Goal: Task Accomplishment & Management: Manage account settings

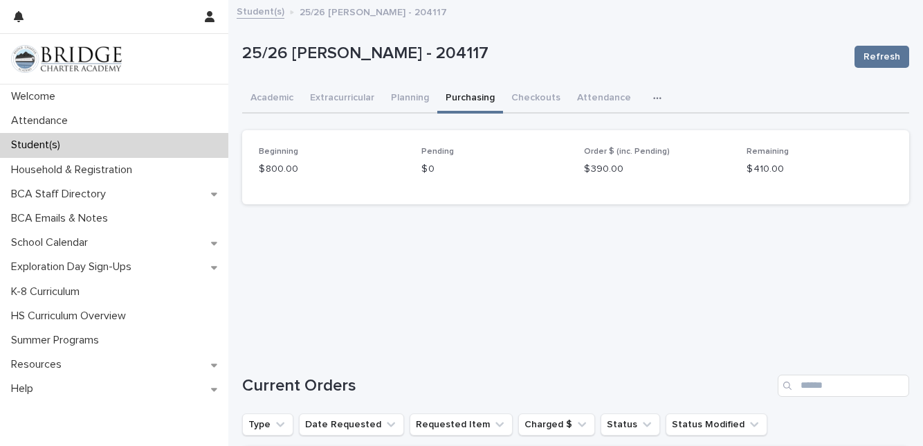
click at [60, 109] on div "Attendance" at bounding box center [114, 121] width 228 height 24
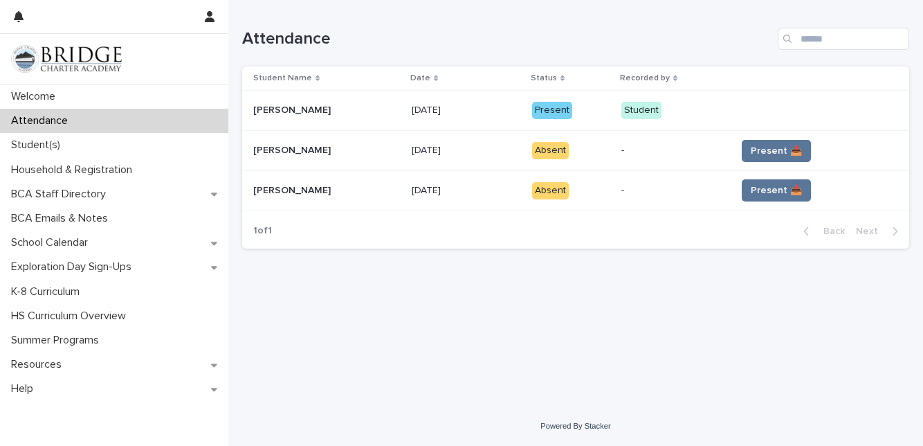
click at [793, 144] on span "Present 📥" at bounding box center [776, 151] width 51 height 14
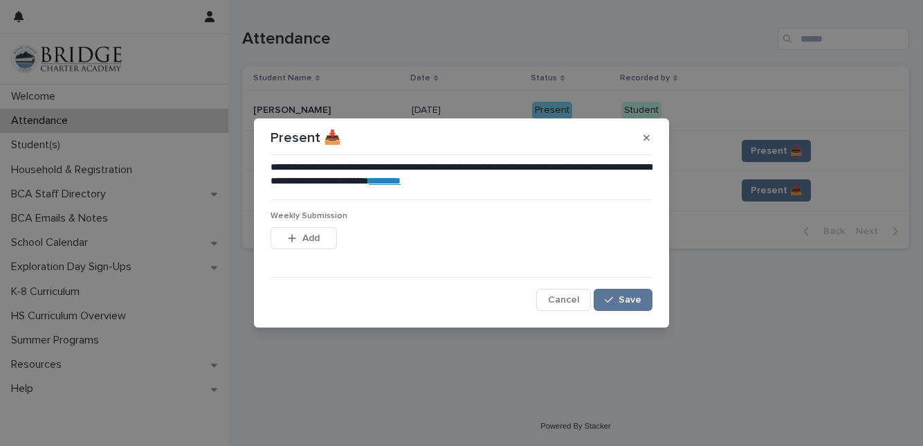
click at [313, 239] on span "Add" at bounding box center [310, 238] width 17 height 10
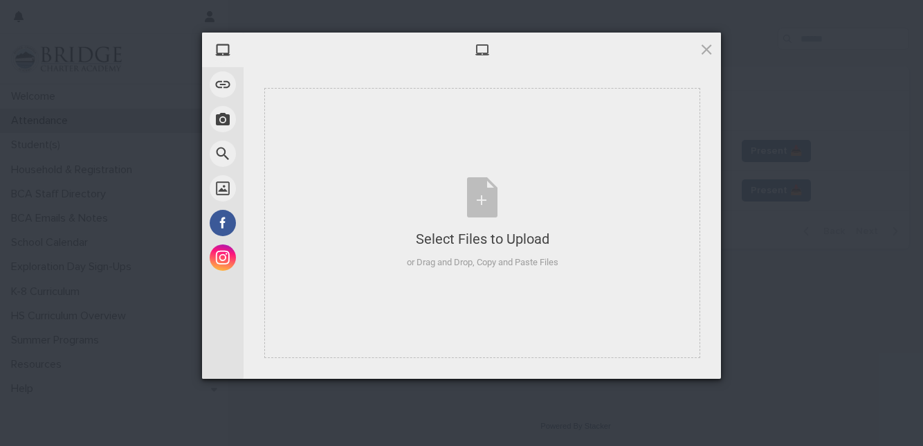
click at [489, 205] on div "Select Files to Upload or Drag and Drop, Copy and Paste Files" at bounding box center [483, 223] width 152 height 92
click at [486, 201] on div "Select Files to Upload or Drag and Drop, Copy and Paste Files" at bounding box center [483, 223] width 152 height 92
click at [713, 55] on span at bounding box center [706, 49] width 15 height 15
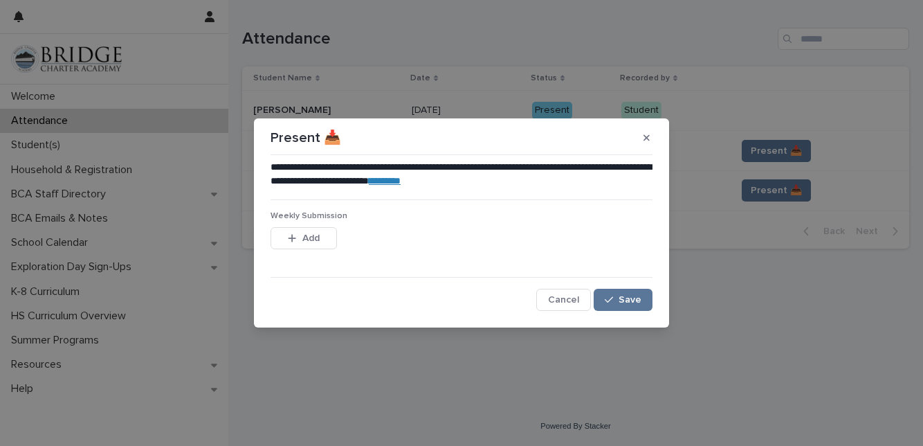
click at [647, 145] on button "button" at bounding box center [646, 138] width 23 height 22
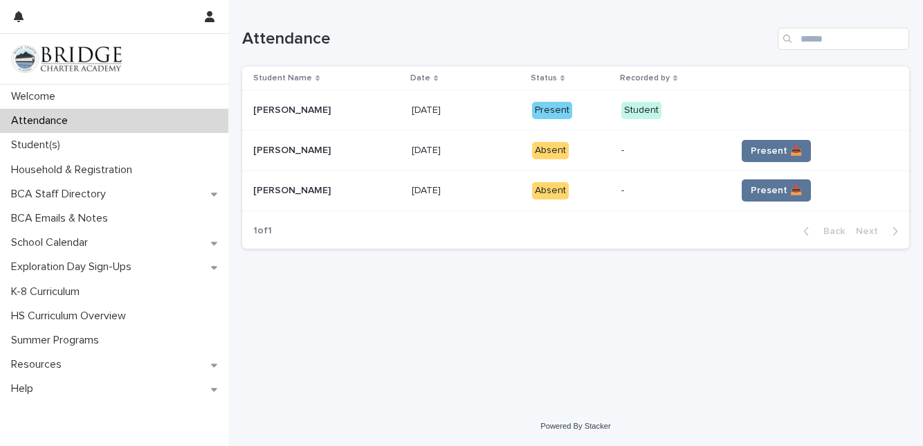
click at [783, 156] on span "Present 📥" at bounding box center [776, 151] width 51 height 14
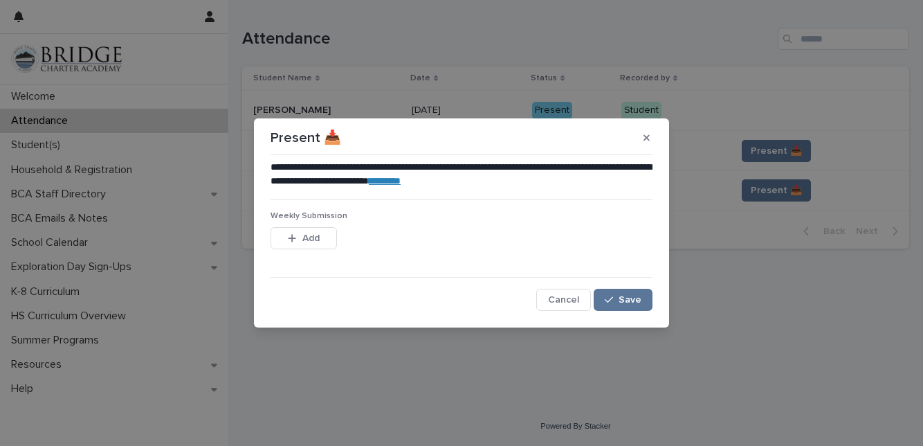
click at [316, 242] on span "Add" at bounding box center [310, 238] width 17 height 10
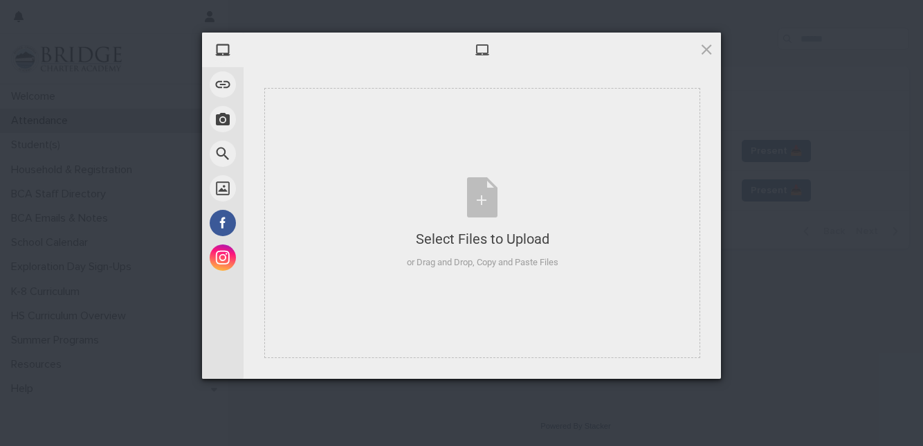
click at [480, 193] on div "Select Files to Upload or Drag and Drop, Copy and Paste Files" at bounding box center [483, 223] width 152 height 92
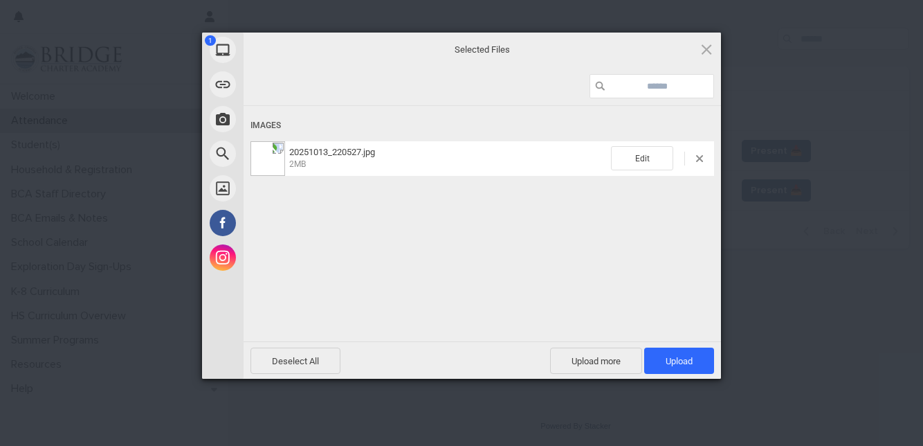
click at [689, 361] on span "Upload 1" at bounding box center [679, 361] width 27 height 10
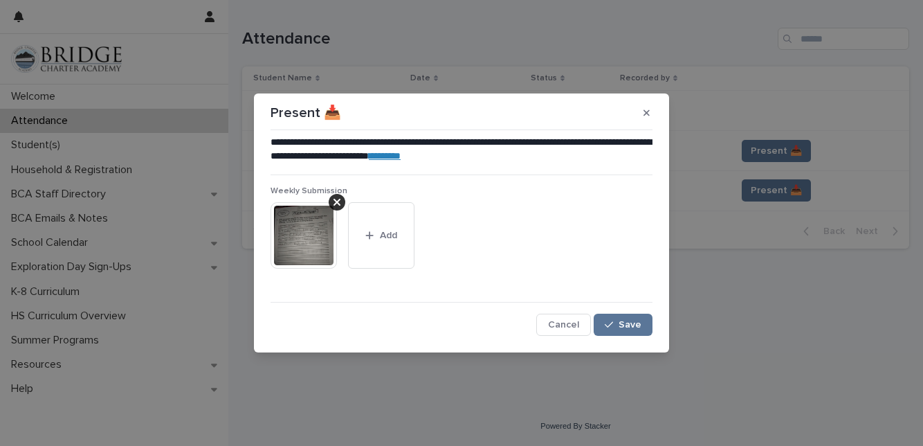
click at [633, 325] on span "Save" at bounding box center [630, 325] width 23 height 10
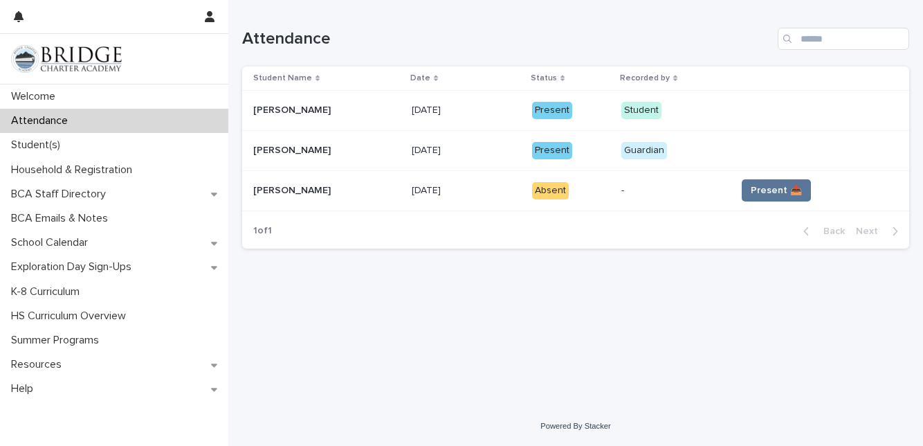
click at [782, 199] on button "Present 📥" at bounding box center [776, 190] width 69 height 22
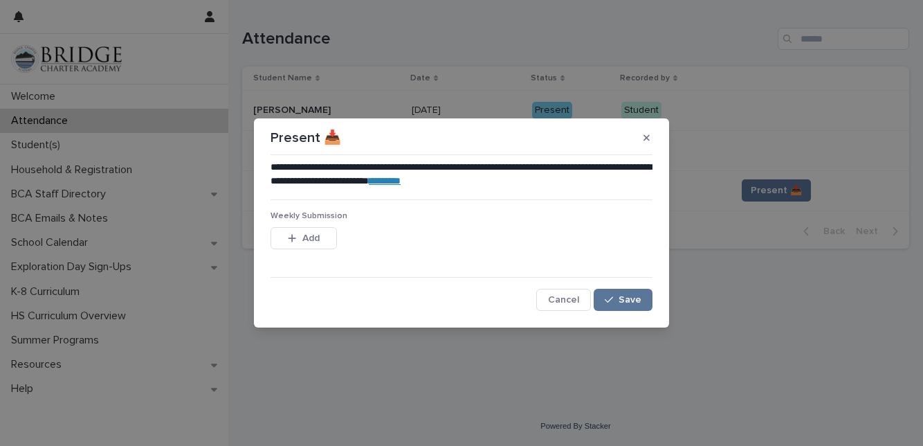
click at [332, 230] on button "Add" at bounding box center [304, 238] width 66 height 22
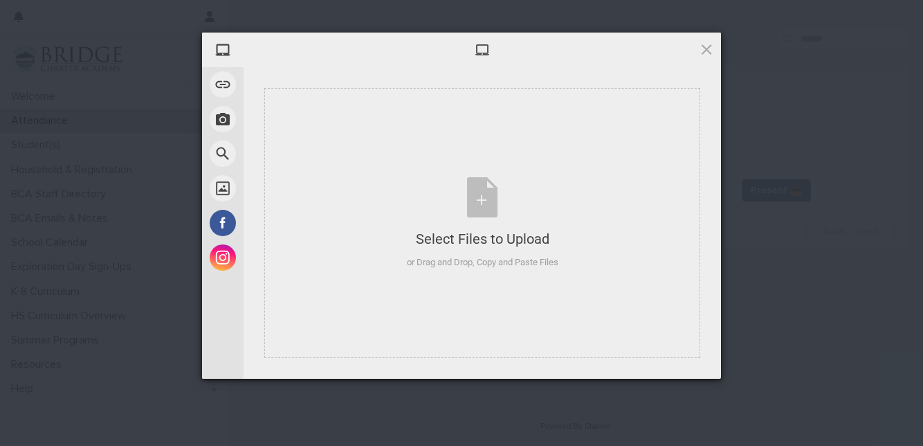
click at [487, 217] on div "Select Files to Upload or Drag and Drop, Copy and Paste Files" at bounding box center [483, 223] width 152 height 92
click at [487, 195] on div "Select Files to Upload or Drag and Drop, Copy and Paste Files" at bounding box center [483, 223] width 152 height 92
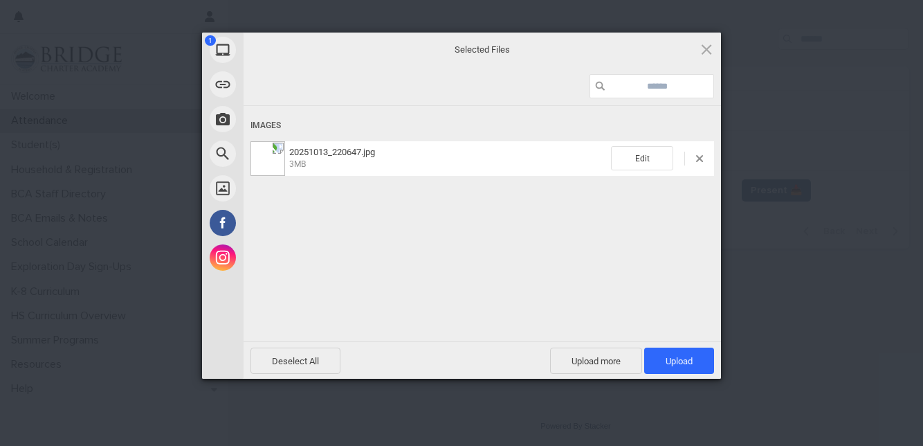
click at [681, 365] on span "Upload 1" at bounding box center [679, 361] width 27 height 10
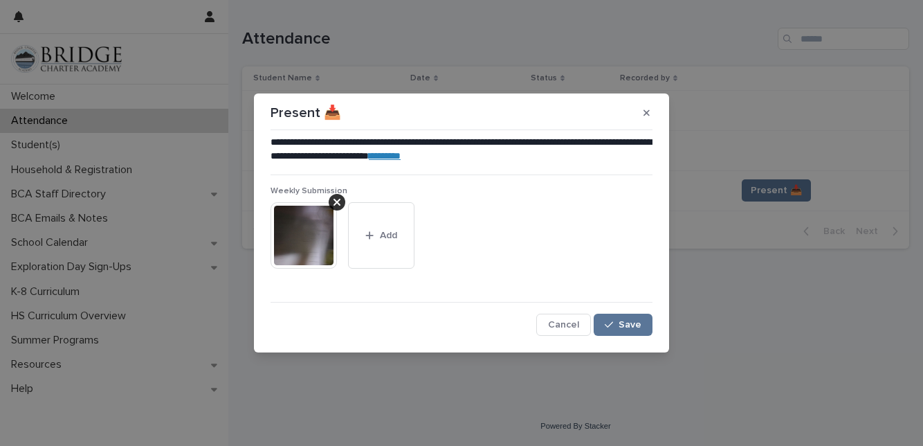
click at [623, 332] on button "Save" at bounding box center [623, 324] width 59 height 22
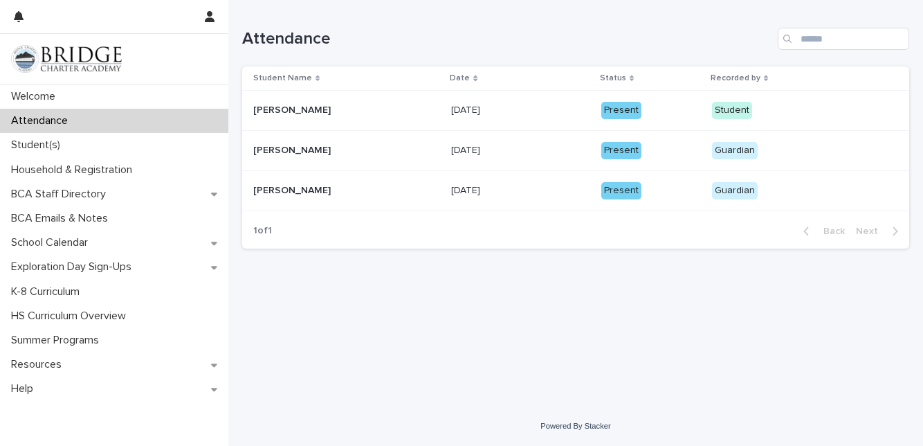
click at [48, 141] on p "Student(s)" at bounding box center [39, 144] width 66 height 13
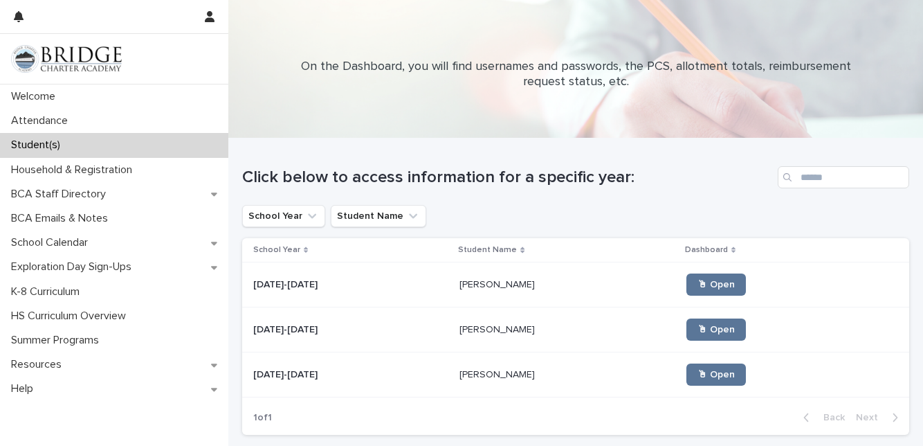
scroll to position [50, 0]
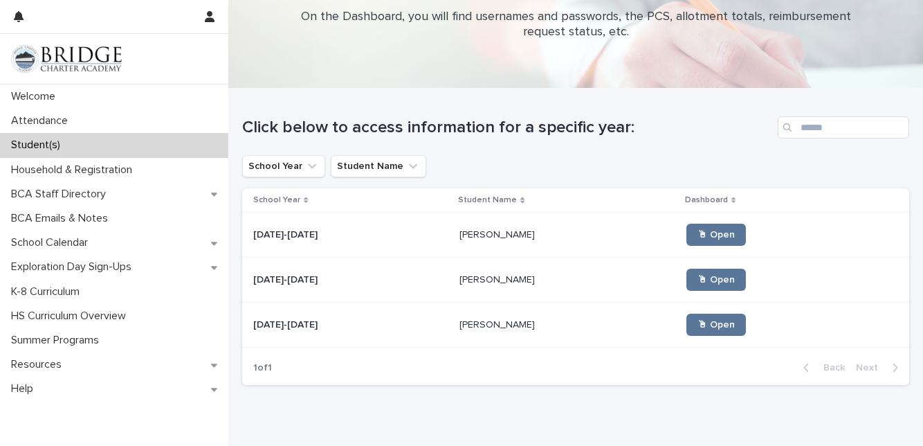
click at [720, 328] on span "🖱 Open" at bounding box center [716, 325] width 37 height 10
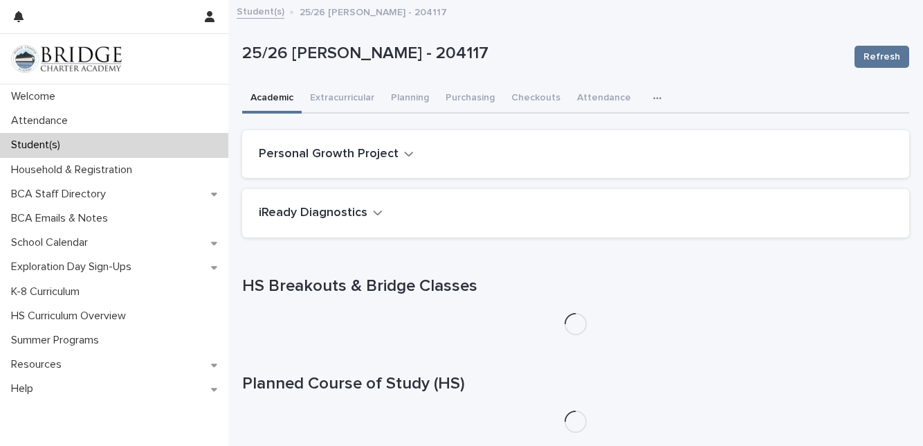
click at [474, 101] on button "Purchasing" at bounding box center [470, 98] width 66 height 29
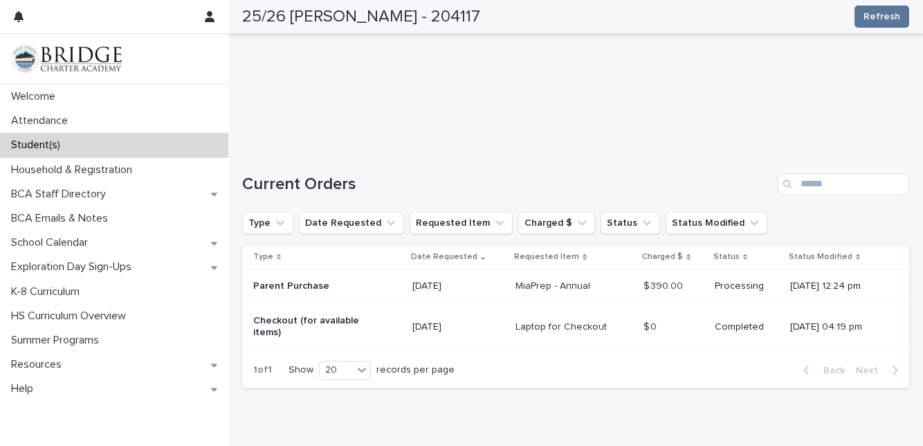
scroll to position [203, 0]
click at [462, 444] on div "Loading... Saving… Loading... Saving… 25/26 [PERSON_NAME] - 204117 Refresh 25/2…" at bounding box center [575, 132] width 695 height 668
